Goal: Book appointment/travel/reservation

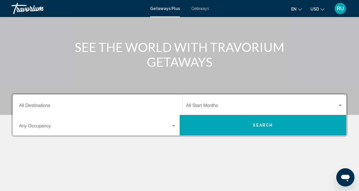
scroll to position [57, 0]
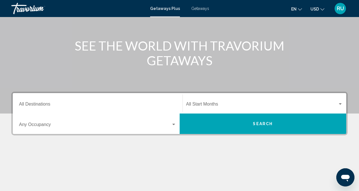
click at [205, 10] on span "Getaways" at bounding box center [200, 8] width 18 height 5
click at [77, 105] on input "Destination All Destinations" at bounding box center [97, 105] width 157 height 5
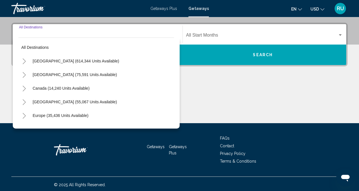
scroll to position [127, 0]
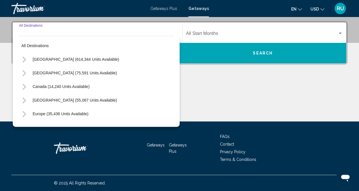
click at [23, 58] on icon "Toggle United States (614,344 units available)" at bounding box center [24, 60] width 4 height 6
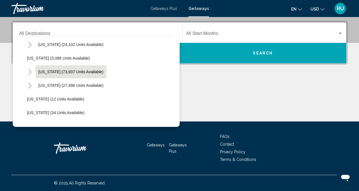
scroll to position [57, 0]
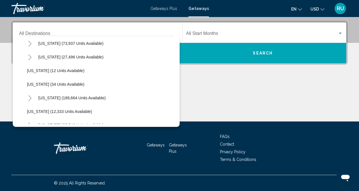
click at [30, 95] on button "Toggle Florida (189,664 units available)" at bounding box center [29, 97] width 11 height 11
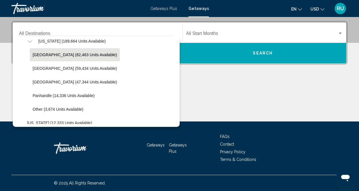
scroll to position [142, 0]
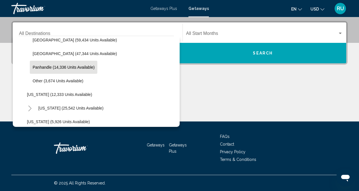
click at [47, 68] on span "Panhandle (14,336 units available)" at bounding box center [64, 67] width 62 height 5
type input "**********"
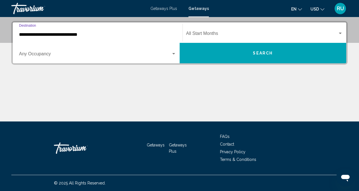
click at [109, 56] on span "Search widget" at bounding box center [95, 54] width 152 height 5
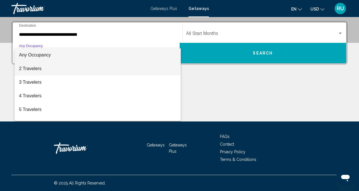
click at [45, 68] on span "2 Travelers" at bounding box center [97, 69] width 157 height 14
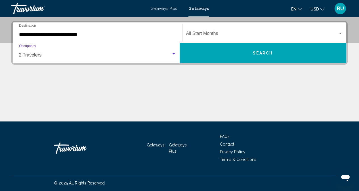
click at [267, 31] on div "Start Month All Start Months" at bounding box center [264, 33] width 157 height 18
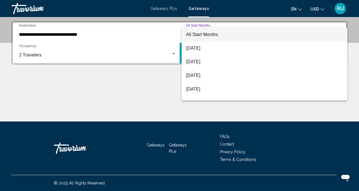
click at [132, 92] on div at bounding box center [179, 95] width 359 height 191
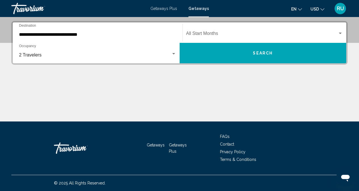
click at [259, 55] on span "Search" at bounding box center [263, 53] width 20 height 5
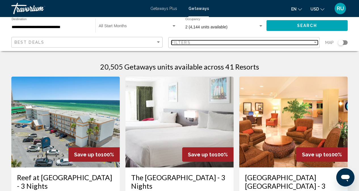
click at [265, 41] on div "Filters" at bounding box center [241, 42] width 141 height 5
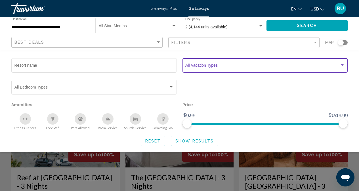
click at [271, 68] on span "Search widget" at bounding box center [262, 66] width 154 height 5
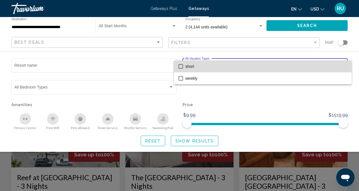
click at [195, 68] on span "short" at bounding box center [266, 66] width 162 height 12
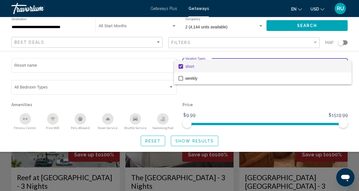
click at [197, 141] on div at bounding box center [179, 95] width 359 height 191
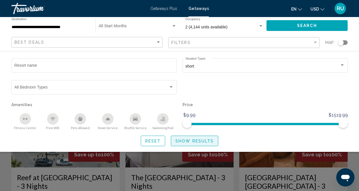
click at [193, 140] on span "Show Results" at bounding box center [194, 141] width 38 height 5
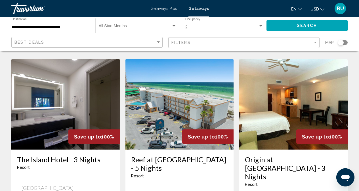
scroll to position [227, 0]
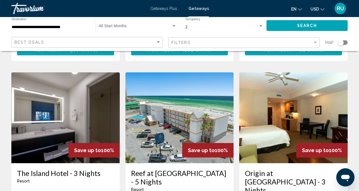
click at [53, 82] on img "Main content" at bounding box center [65, 117] width 108 height 91
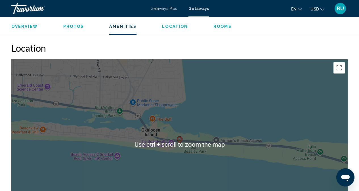
scroll to position [624, 0]
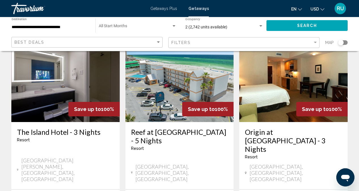
scroll to position [255, 0]
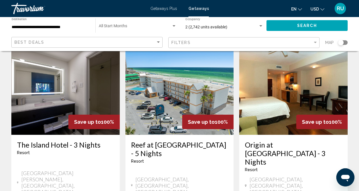
click at [288, 81] on img "Main content" at bounding box center [293, 89] width 108 height 91
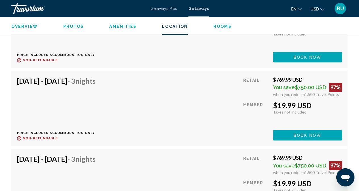
scroll to position [1102, 0]
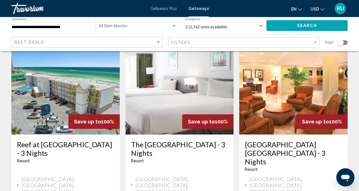
scroll to position [28, 0]
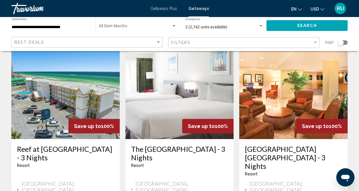
click at [177, 84] on img "Main content" at bounding box center [179, 93] width 108 height 91
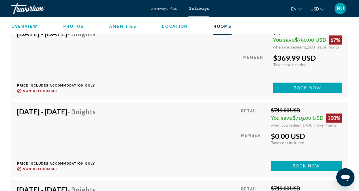
scroll to position [1077, 0]
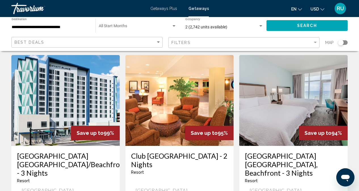
scroll to position [454, 0]
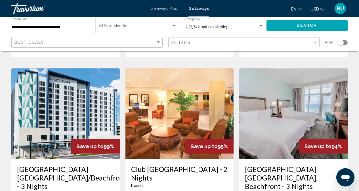
click at [54, 88] on img "Main content" at bounding box center [65, 113] width 108 height 91
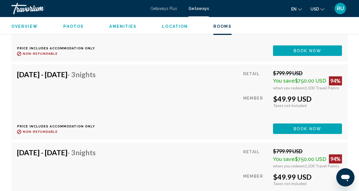
scroll to position [1138, 0]
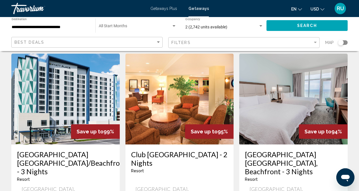
scroll to position [482, 0]
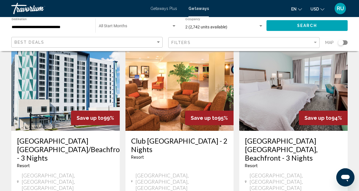
click at [277, 67] on img "Main content" at bounding box center [293, 85] width 108 height 91
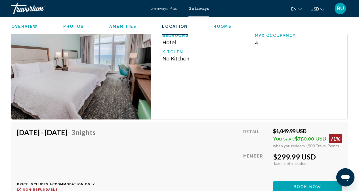
scroll to position [851, 0]
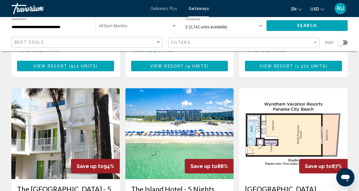
scroll to position [652, 0]
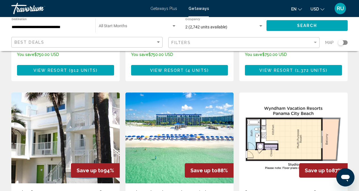
click at [166, 92] on img "Main content" at bounding box center [179, 137] width 108 height 91
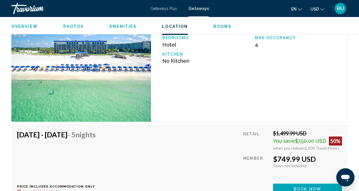
scroll to position [986, 0]
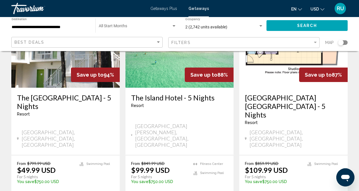
scroll to position [766, 0]
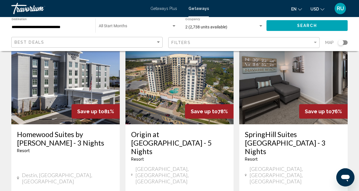
scroll to position [28, 0]
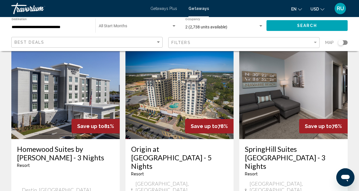
click at [297, 85] on img "Main content" at bounding box center [293, 93] width 108 height 91
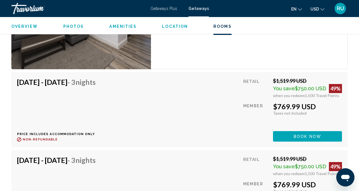
scroll to position [1049, 0]
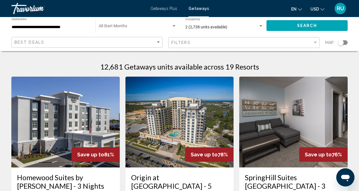
click at [78, 111] on img "Main content" at bounding box center [65, 122] width 108 height 91
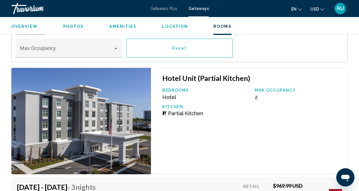
scroll to position [1026, 0]
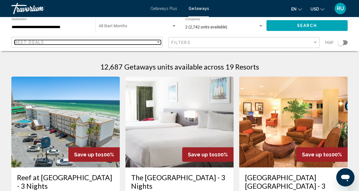
click at [124, 42] on div "Best Deals" at bounding box center [84, 42] width 141 height 5
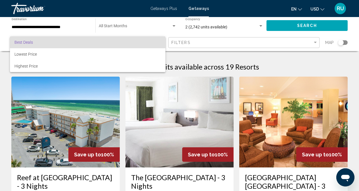
click at [156, 27] on div at bounding box center [179, 95] width 359 height 191
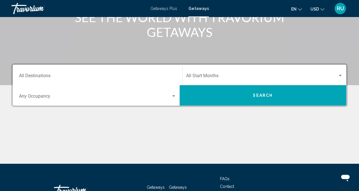
click at [102, 77] on input "Destination All Destinations" at bounding box center [97, 76] width 157 height 5
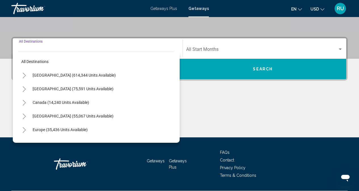
scroll to position [127, 0]
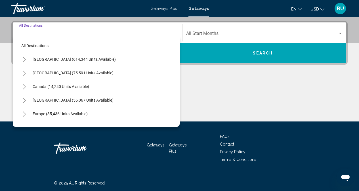
click at [26, 59] on icon "Toggle United States (614,344 units available)" at bounding box center [24, 60] width 4 height 6
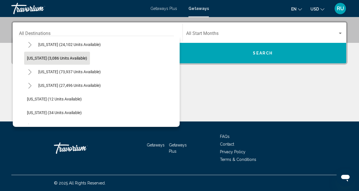
scroll to position [57, 0]
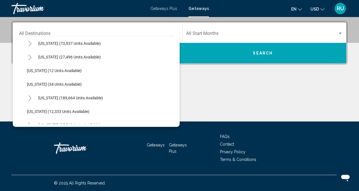
click at [29, 98] on icon "Toggle Florida (189,664 units available)" at bounding box center [30, 98] width 4 height 6
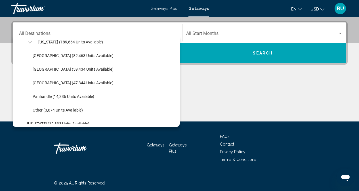
scroll to position [113, 0]
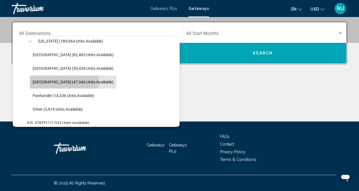
click at [47, 82] on span "[GEOGRAPHIC_DATA] (47,344 units available)" at bounding box center [73, 82] width 81 height 5
type input "**********"
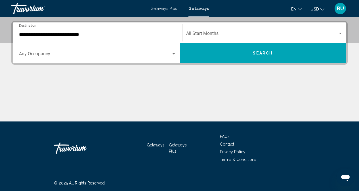
click at [119, 50] on div "Occupancy Any Occupancy" at bounding box center [97, 53] width 157 height 18
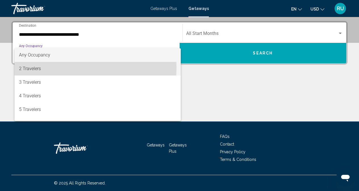
click at [35, 67] on span "2 Travelers" at bounding box center [97, 69] width 157 height 14
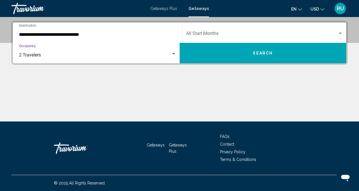
click at [275, 56] on button "Search" at bounding box center [263, 53] width 167 height 20
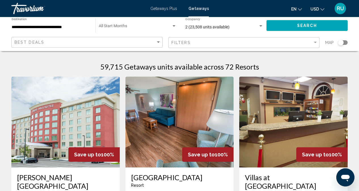
click at [228, 46] on div "Filters" at bounding box center [244, 42] width 146 height 10
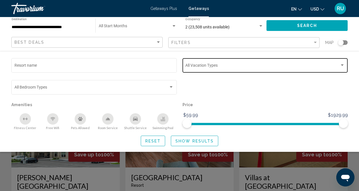
click at [213, 68] on span "Search widget" at bounding box center [262, 66] width 154 height 5
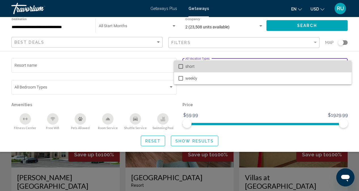
click at [191, 68] on span "short" at bounding box center [266, 66] width 162 height 12
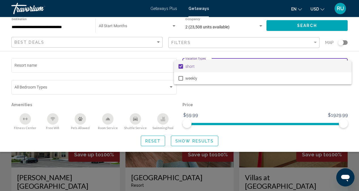
click at [193, 140] on div at bounding box center [179, 95] width 359 height 191
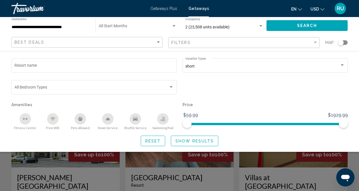
click at [197, 139] on span "Show Results" at bounding box center [194, 141] width 38 height 5
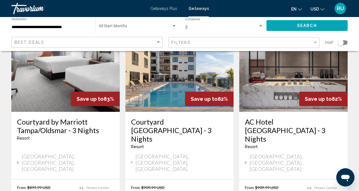
scroll to position [766, 0]
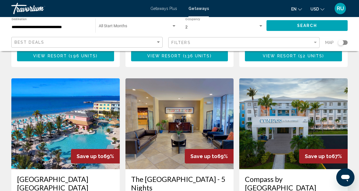
scroll to position [454, 0]
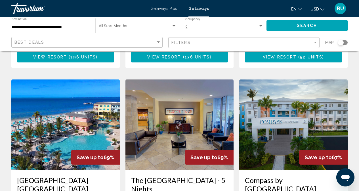
click at [53, 93] on img "Main content" at bounding box center [65, 124] width 108 height 91
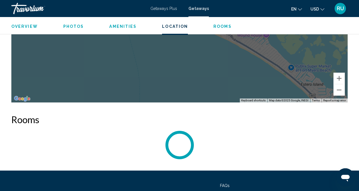
scroll to position [851, 0]
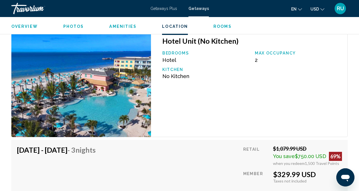
scroll to position [881, 0]
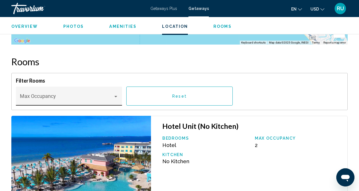
click at [103, 98] on span "Main content" at bounding box center [66, 99] width 93 height 6
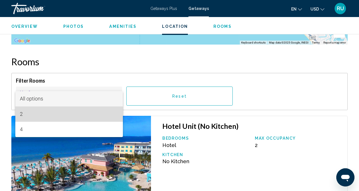
click at [48, 116] on span "2" at bounding box center [69, 113] width 98 height 15
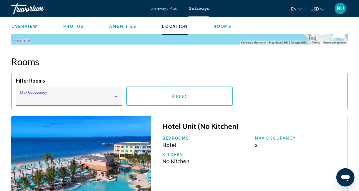
click at [184, 95] on span "Reset" at bounding box center [179, 96] width 14 height 5
click at [177, 94] on span "Reset" at bounding box center [179, 96] width 14 height 5
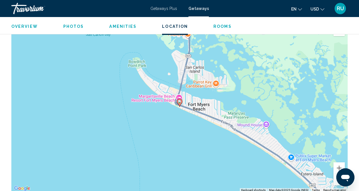
scroll to position [711, 0]
